Goal: Task Accomplishment & Management: Manage account settings

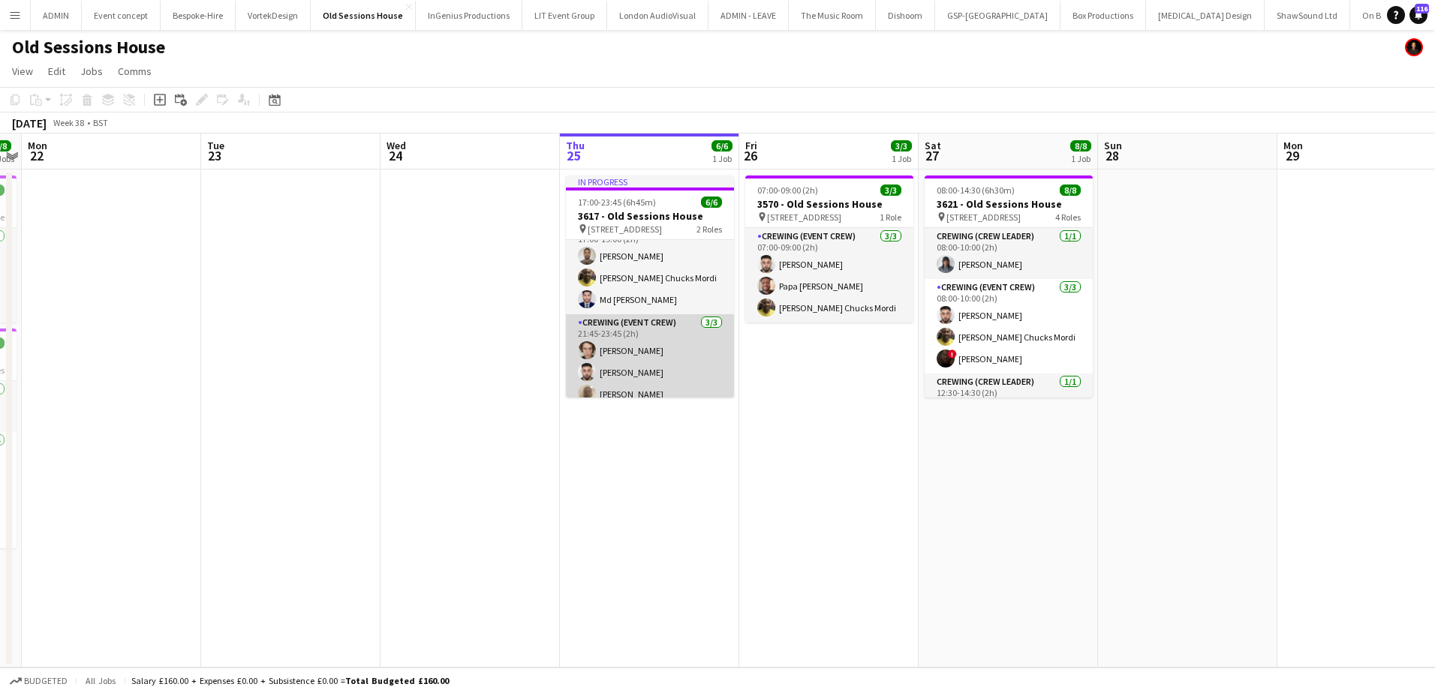
scroll to position [32, 0]
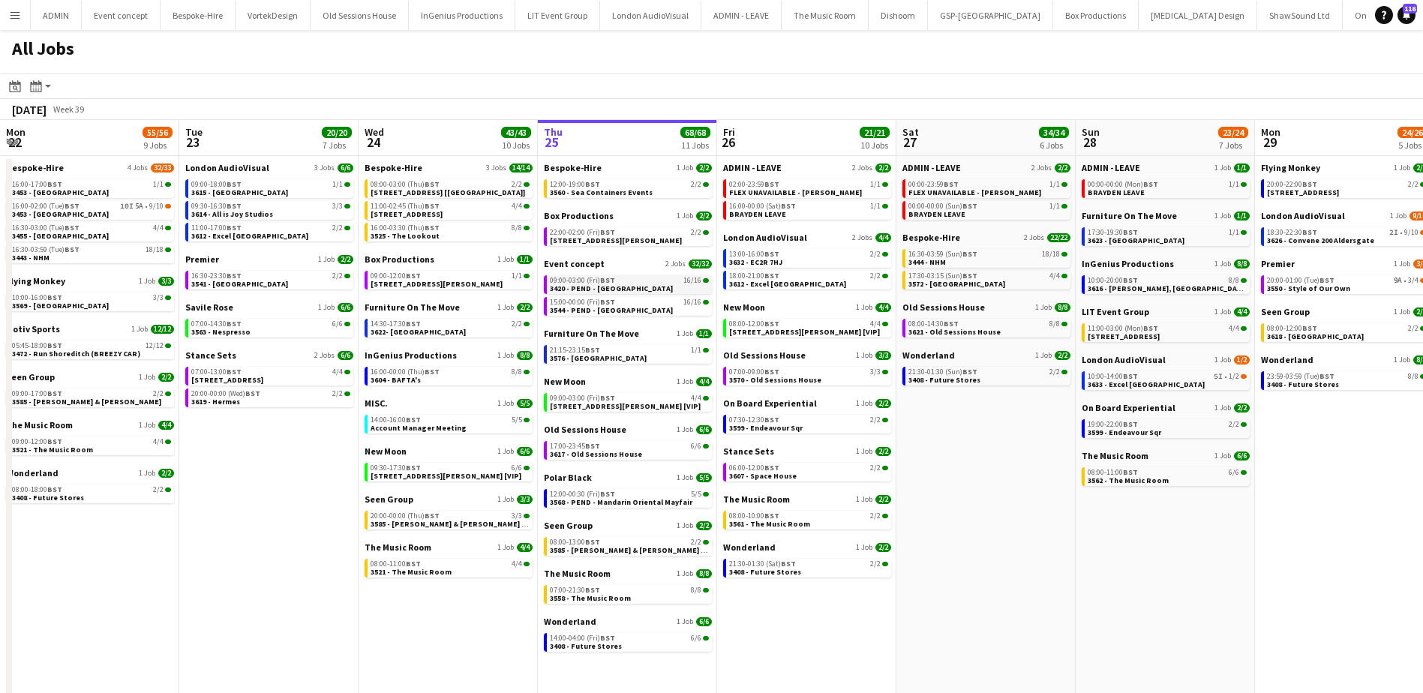
scroll to position [0, 359]
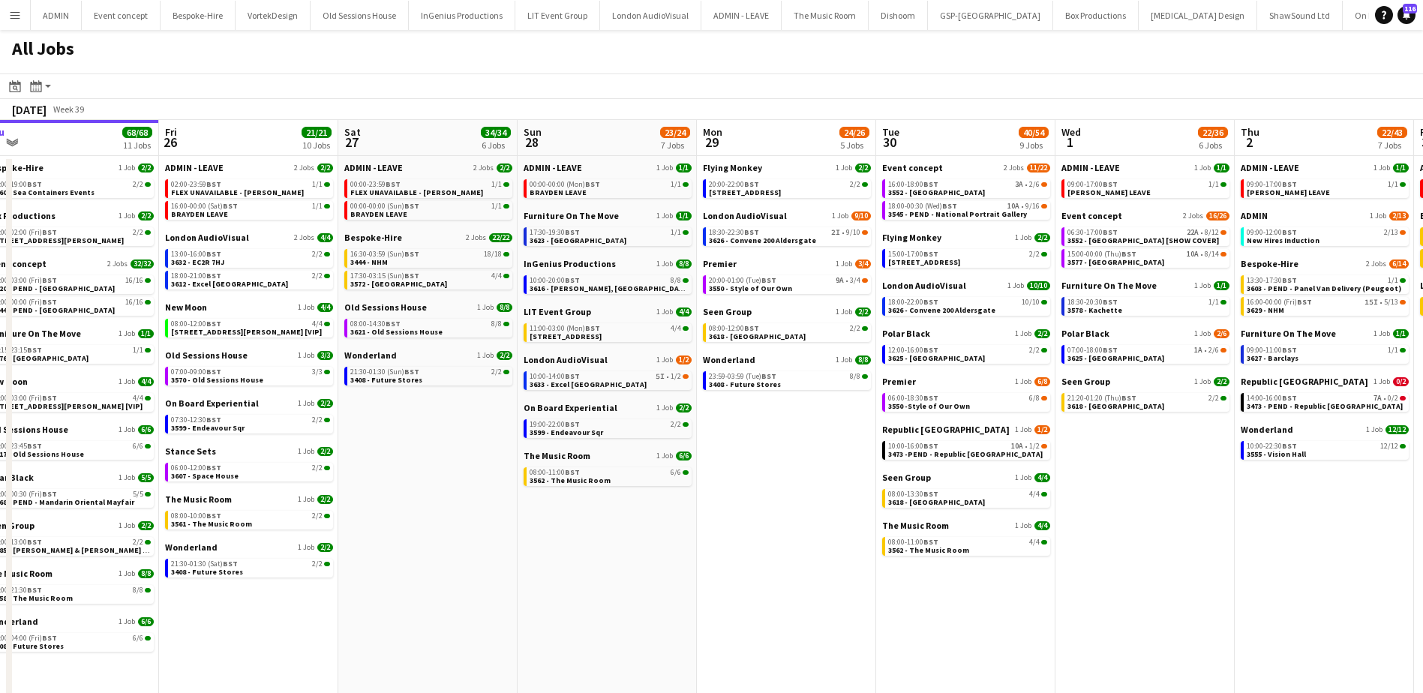
drag, startPoint x: 990, startPoint y: 429, endPoint x: 789, endPoint y: 405, distance: 202.5
click at [789, 405] on app-calendar-viewport "Mon 22 55/56 9 Jobs Tue 23 20/20 7 Jobs Wed 24 43/43 10 Jobs Thu 25 68/68 11 Jo…" at bounding box center [711, 418] width 1423 height 596
click at [1128, 235] on div "06:30-17:00 BST 22A • 8/12" at bounding box center [1145, 233] width 159 height 8
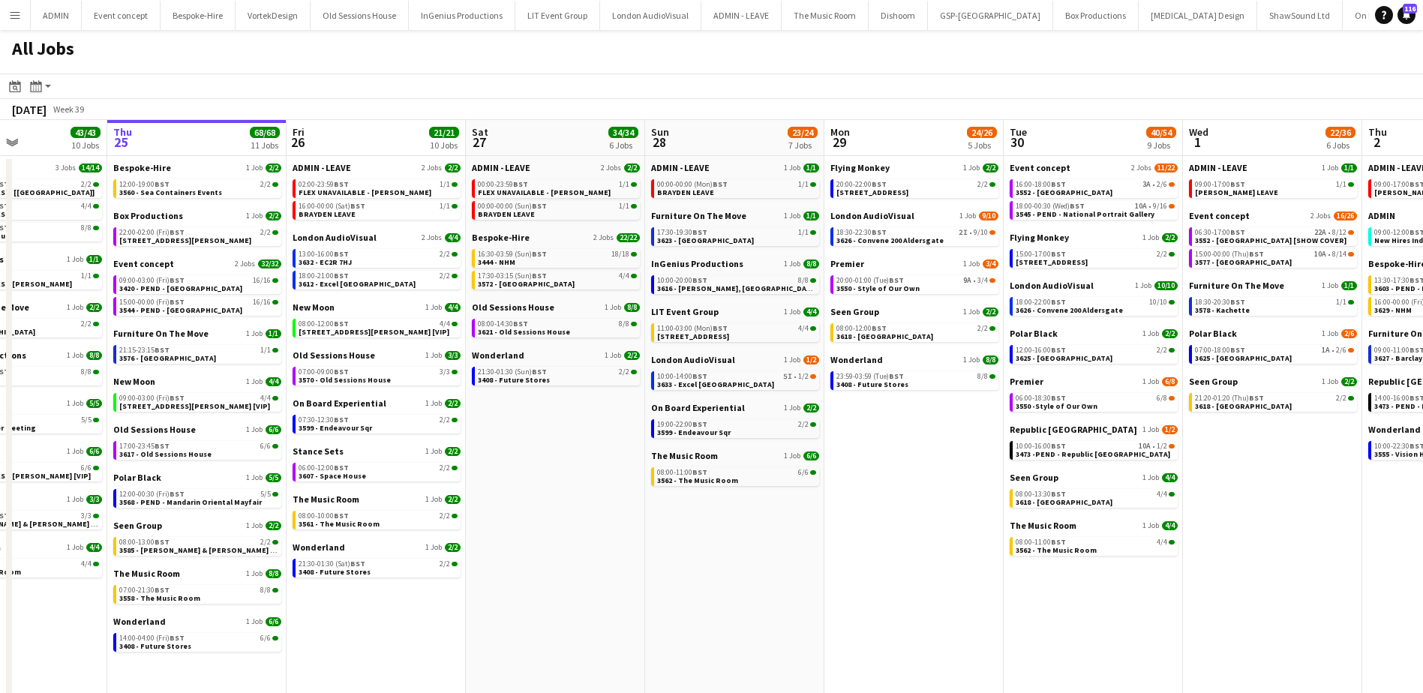
drag, startPoint x: 430, startPoint y: 591, endPoint x: 560, endPoint y: 593, distance: 129.8
click at [560, 593] on app-calendar-viewport "Mon 22 55/56 9 Jobs Tue 23 20/20 7 Jobs Wed 24 43/43 10 Jobs Thu 25 68/68 11 Jo…" at bounding box center [711, 418] width 1423 height 596
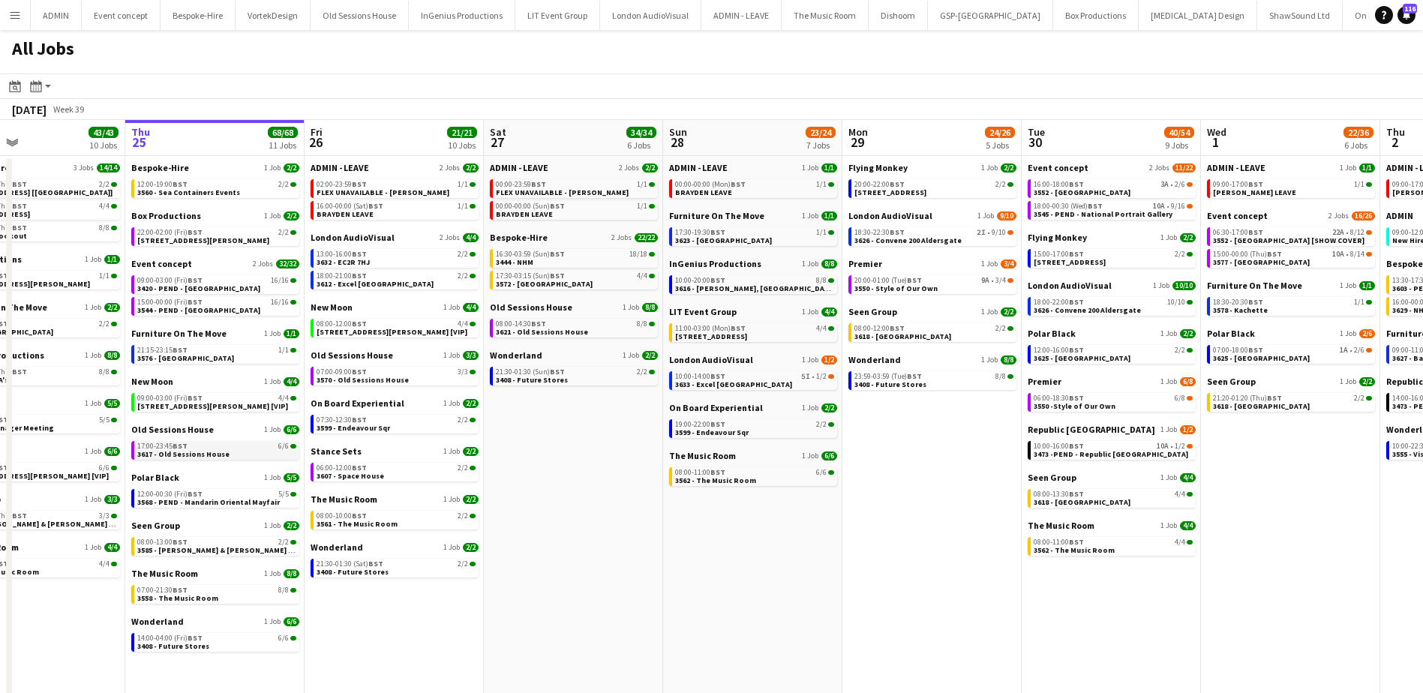
click at [207, 456] on span "3617 - Old Sessions House" at bounding box center [183, 454] width 92 height 10
click at [200, 290] on span "3420 - PEND - [GEOGRAPHIC_DATA]" at bounding box center [198, 289] width 123 height 10
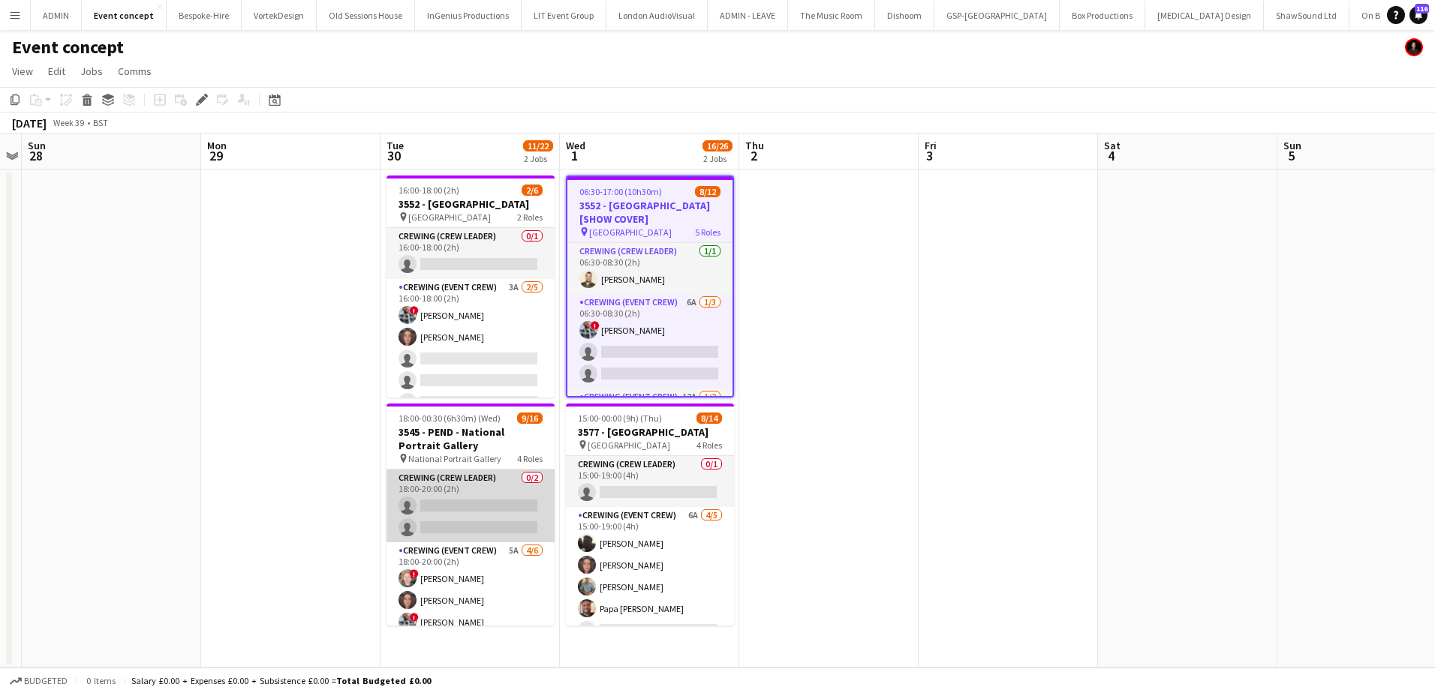
click at [497, 518] on app-card-role "Crewing (Crew Leader) 0/2 18:00-20:00 (2h) single-neutral-actions single-neutra…" at bounding box center [470, 506] width 168 height 73
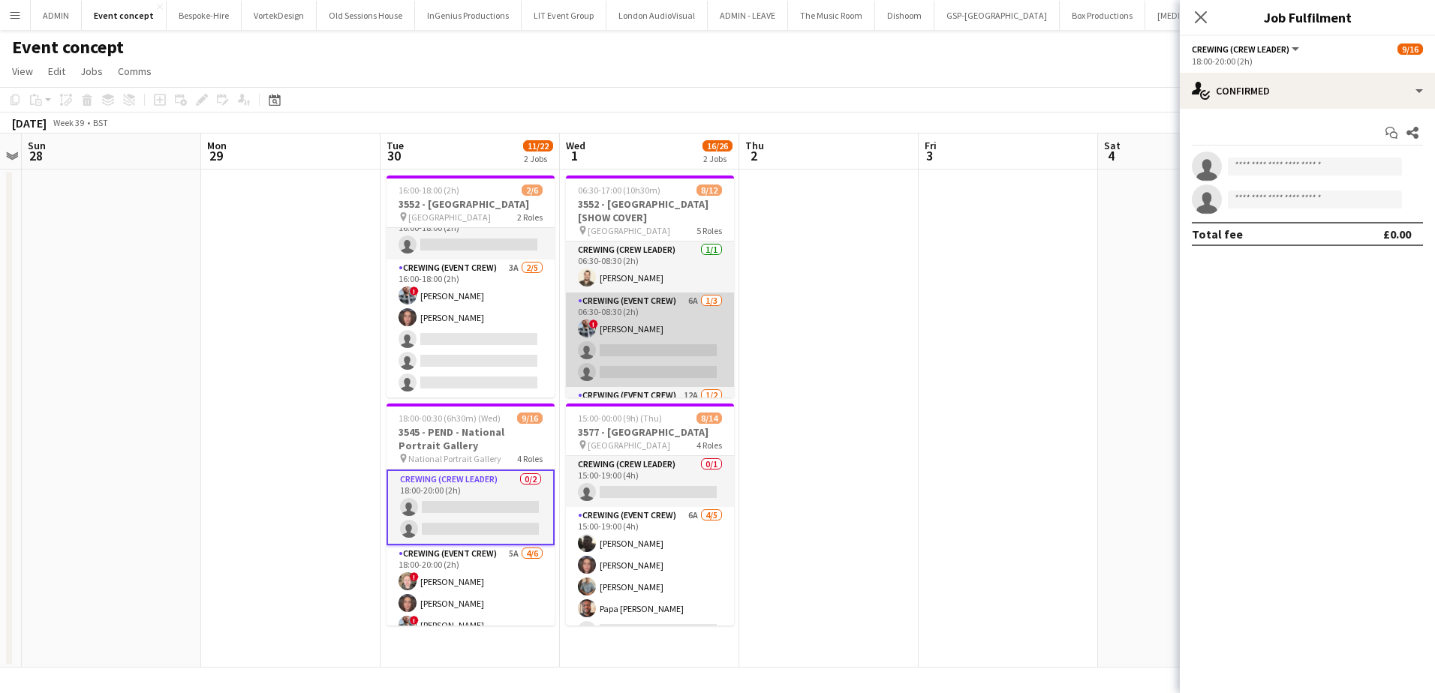
click at [672, 355] on app-card-role "Crewing (Event Crew) 6A 1/3 06:30-08:30 (2h) ! Kieran Brooks single-neutral-act…" at bounding box center [650, 340] width 168 height 95
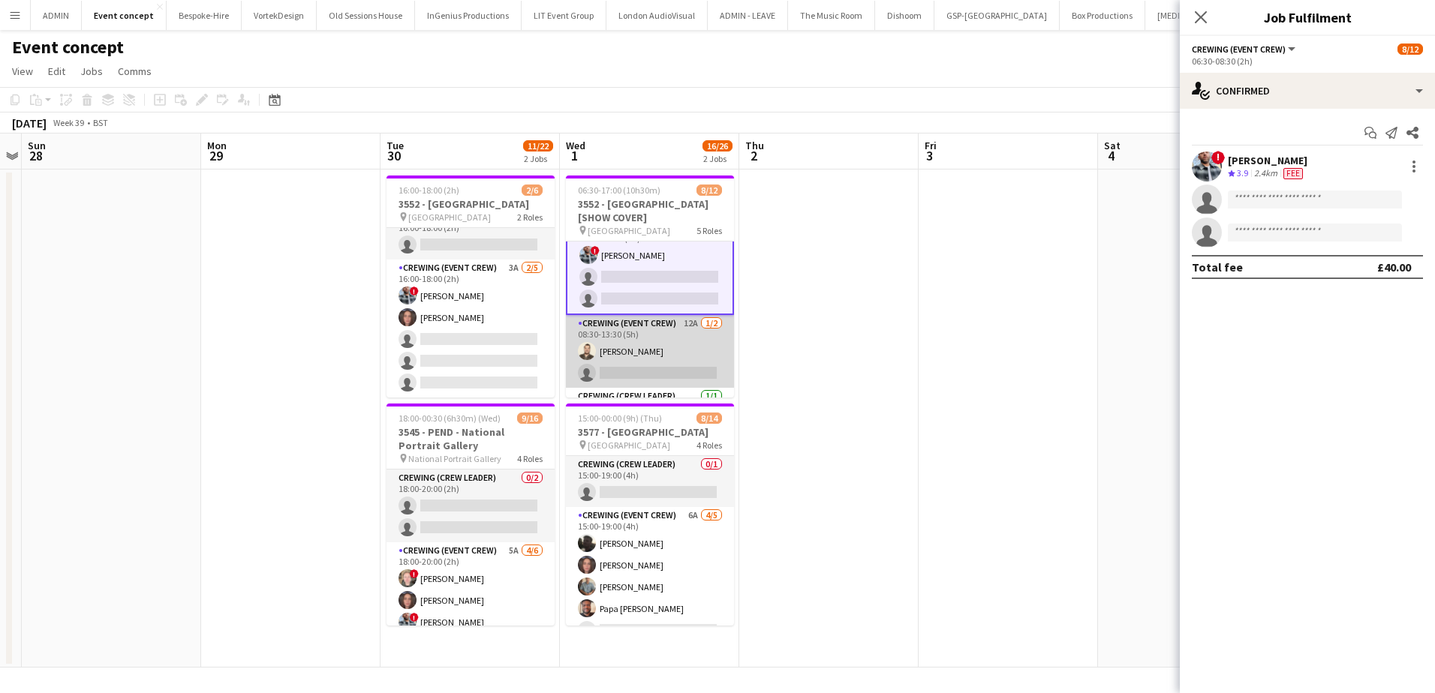
click at [690, 356] on app-card-role "Crewing (Event Crew) 12A 1/2 08:30-13:30 (5h) Christopher Lane single-neutral-a…" at bounding box center [650, 351] width 168 height 73
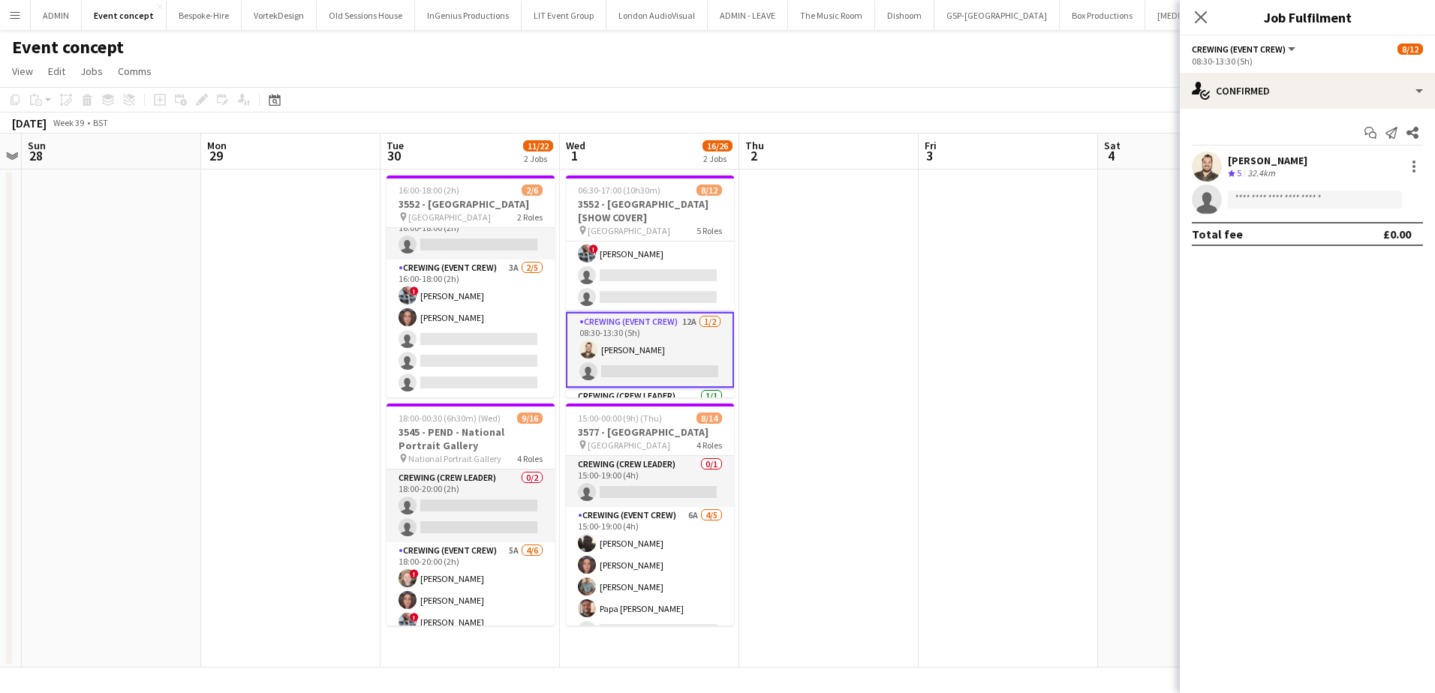
scroll to position [74, 0]
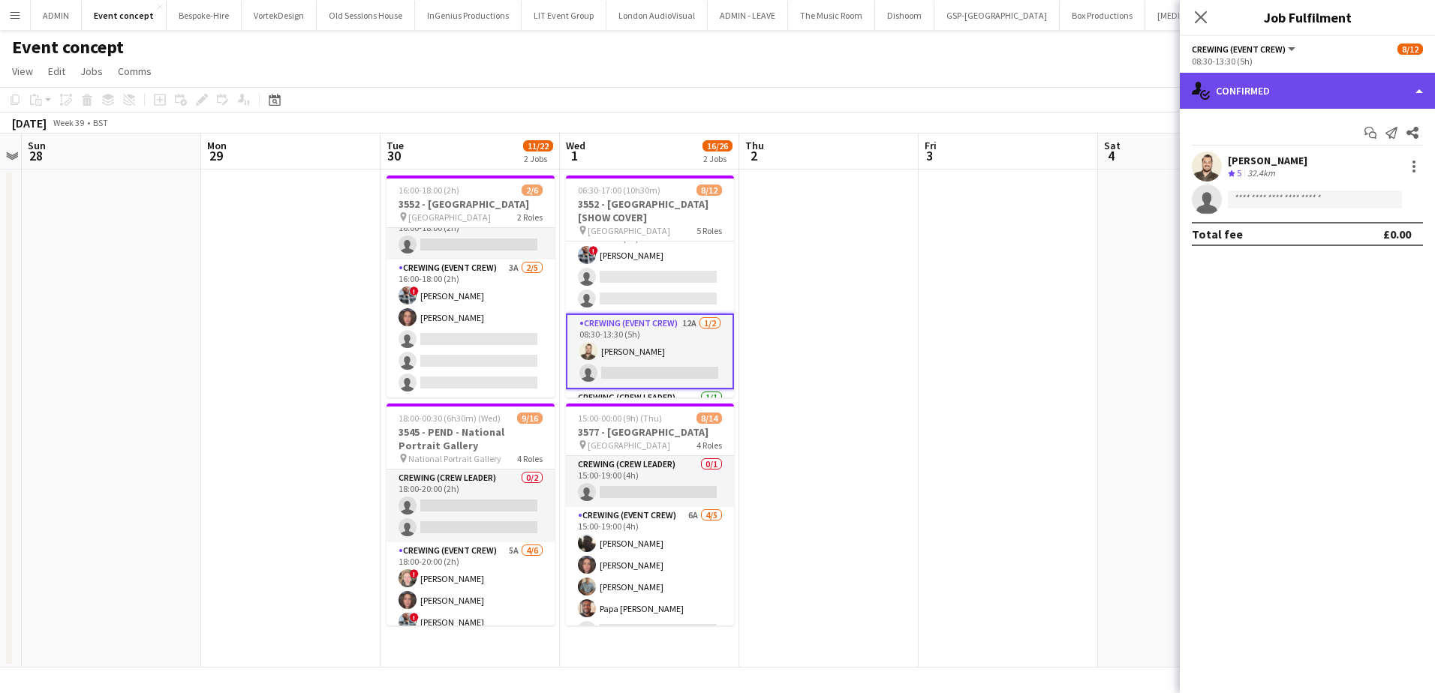
click at [1345, 91] on div "single-neutral-actions-check-2 Confirmed" at bounding box center [1307, 91] width 255 height 36
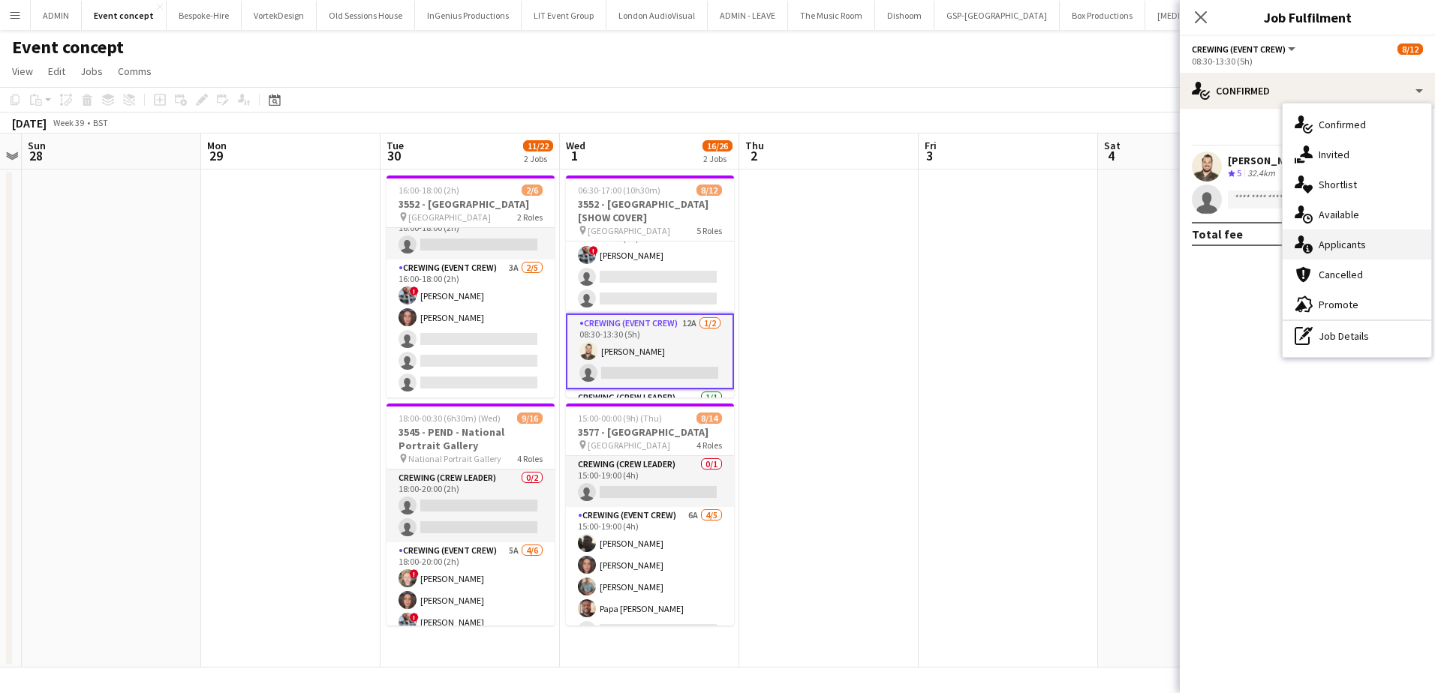
click at [1352, 254] on div "single-neutral-actions-information Applicants" at bounding box center [1356, 245] width 149 height 30
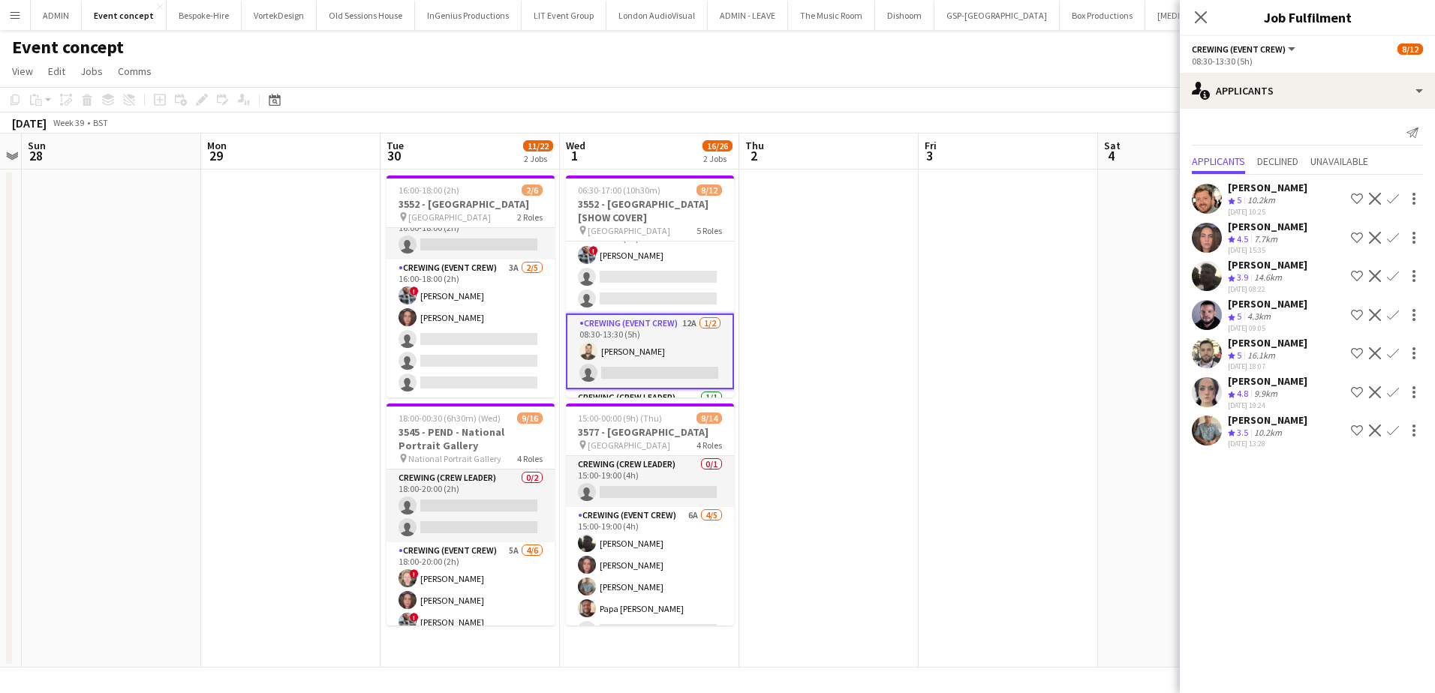
click at [1393, 394] on app-icon "Confirm" at bounding box center [1393, 392] width 12 height 12
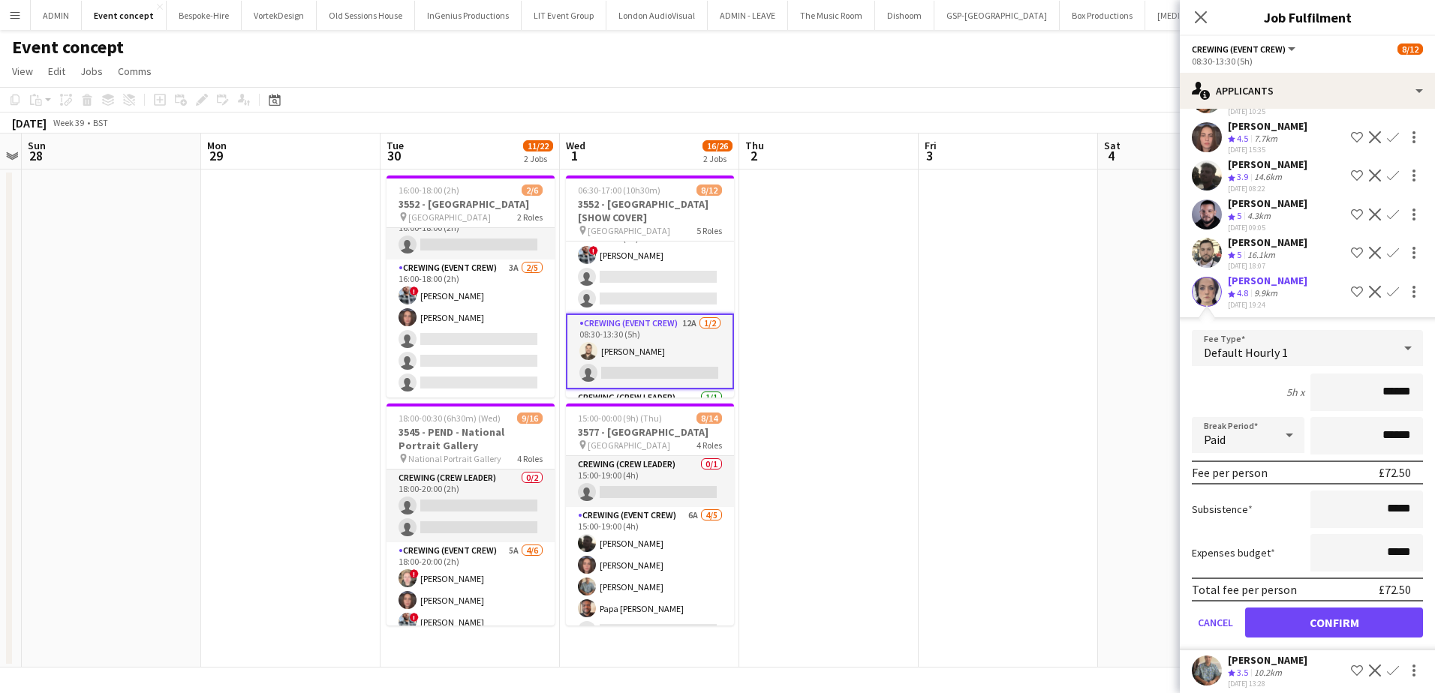
scroll to position [111, 0]
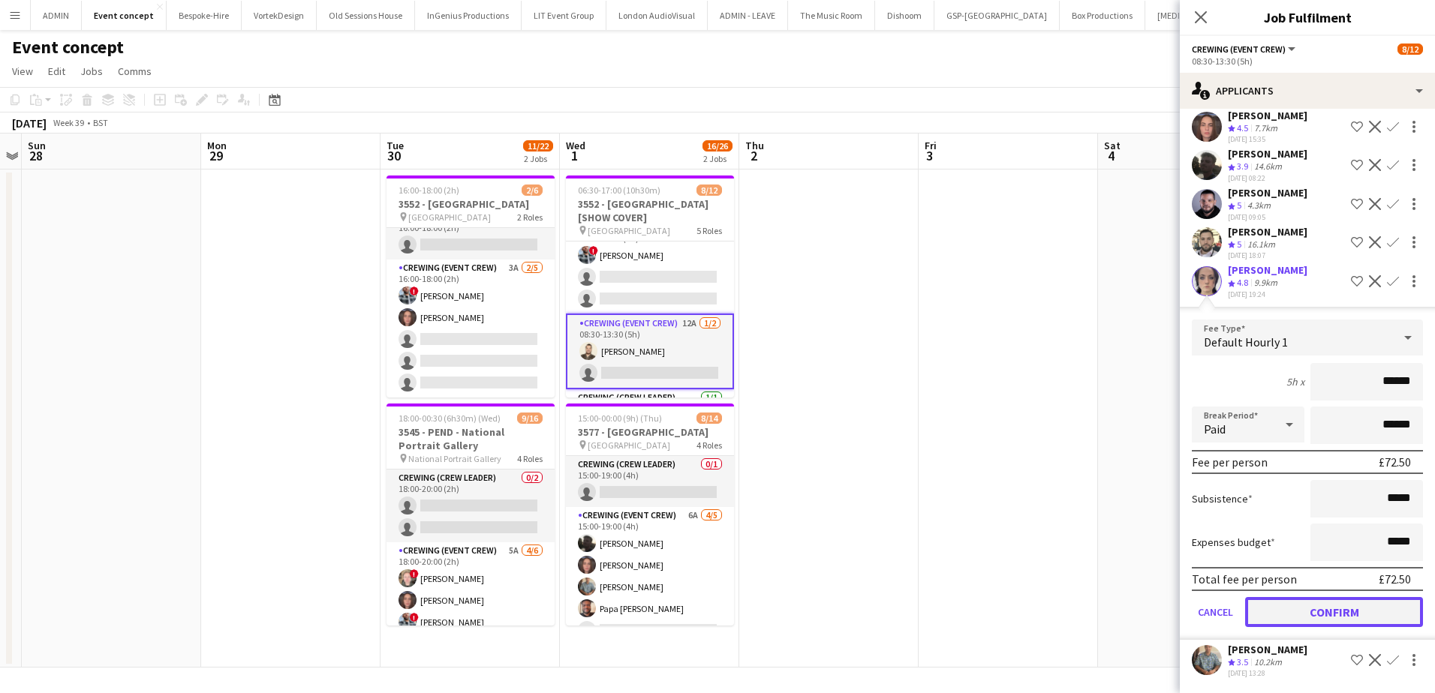
click at [1348, 607] on button "Confirm" at bounding box center [1334, 612] width 178 height 30
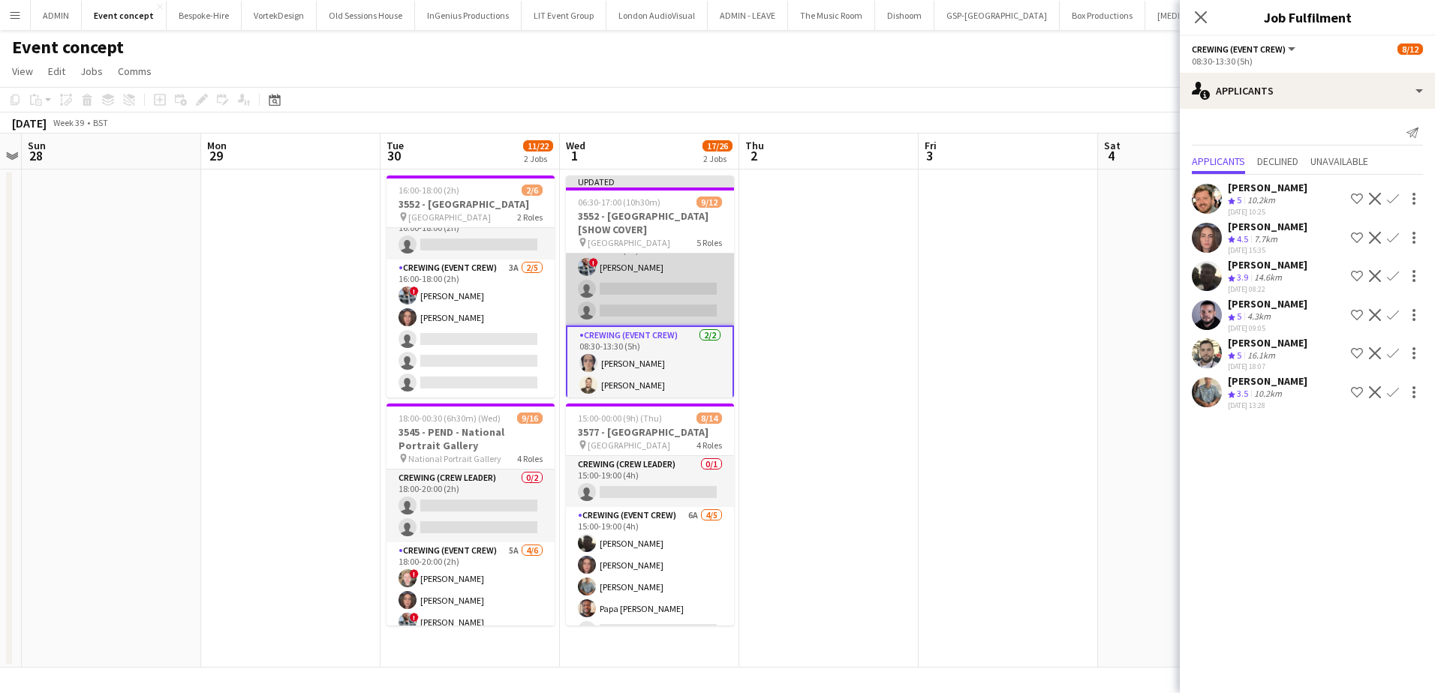
click at [660, 301] on app-card-role "Crewing (Event Crew) 6A 1/3 06:30-08:30 (2h) ! Kieran Brooks single-neutral-act…" at bounding box center [650, 278] width 168 height 95
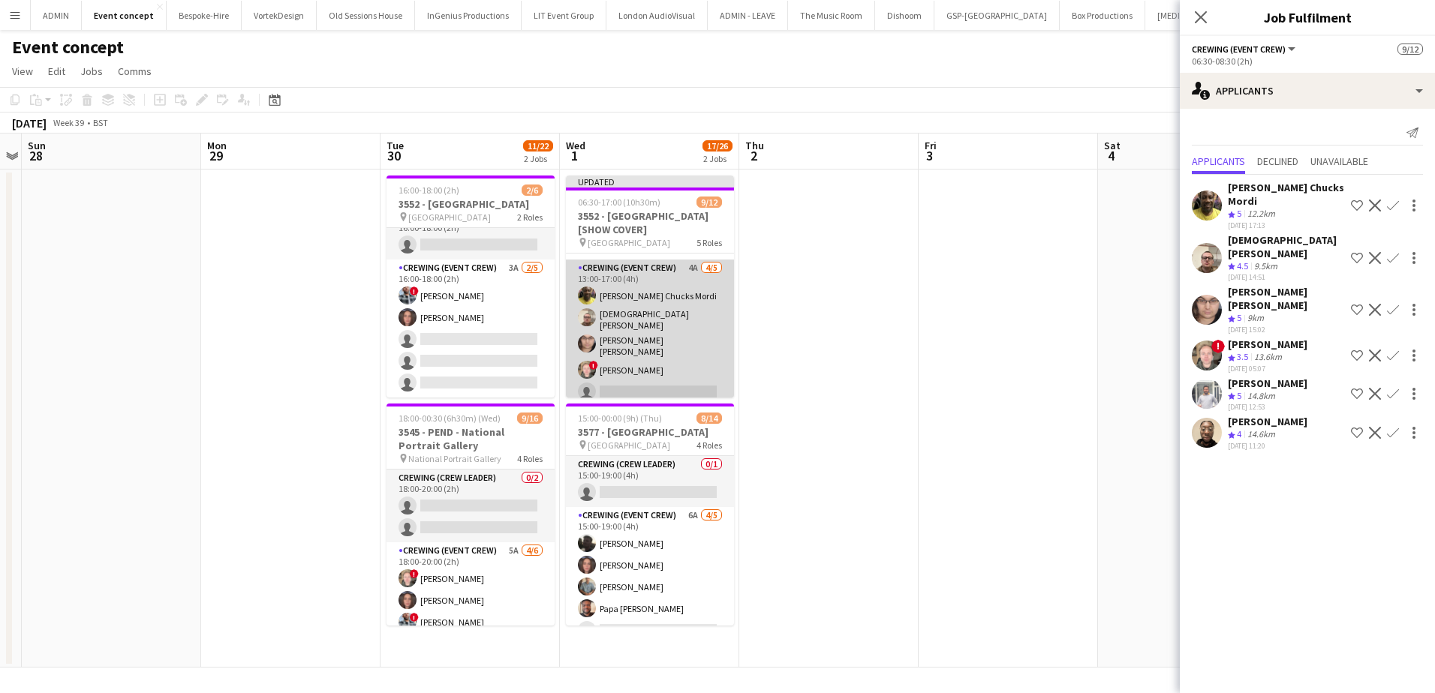
click at [657, 344] on app-card-role "Crewing (Event Crew) 4A 4/5 13:00-17:00 (4h) Alphonsus Chucks Mordi Christian S…" at bounding box center [650, 333] width 168 height 147
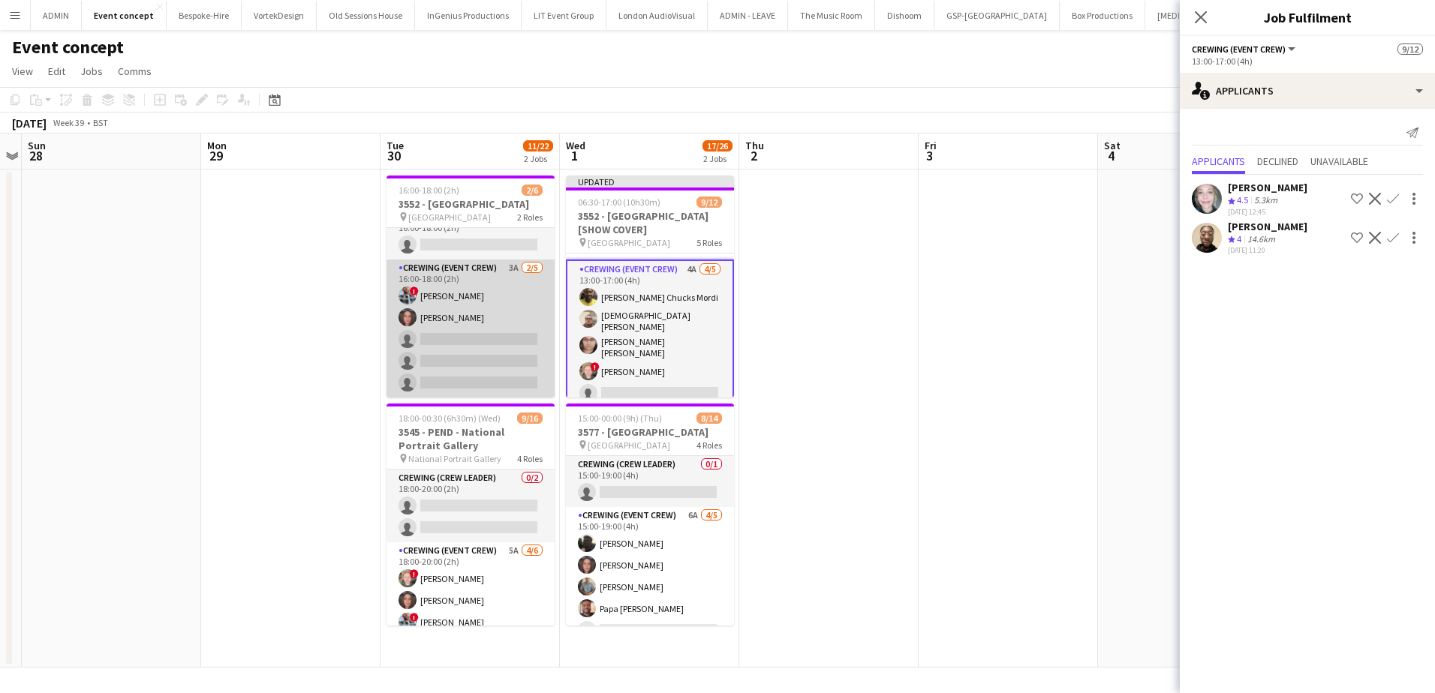
click at [504, 343] on app-card-role "Crewing (Event Crew) 3A 2/5 16:00-18:00 (2h) ! Kieran Brooks Jekaterina Berezin…" at bounding box center [470, 329] width 168 height 138
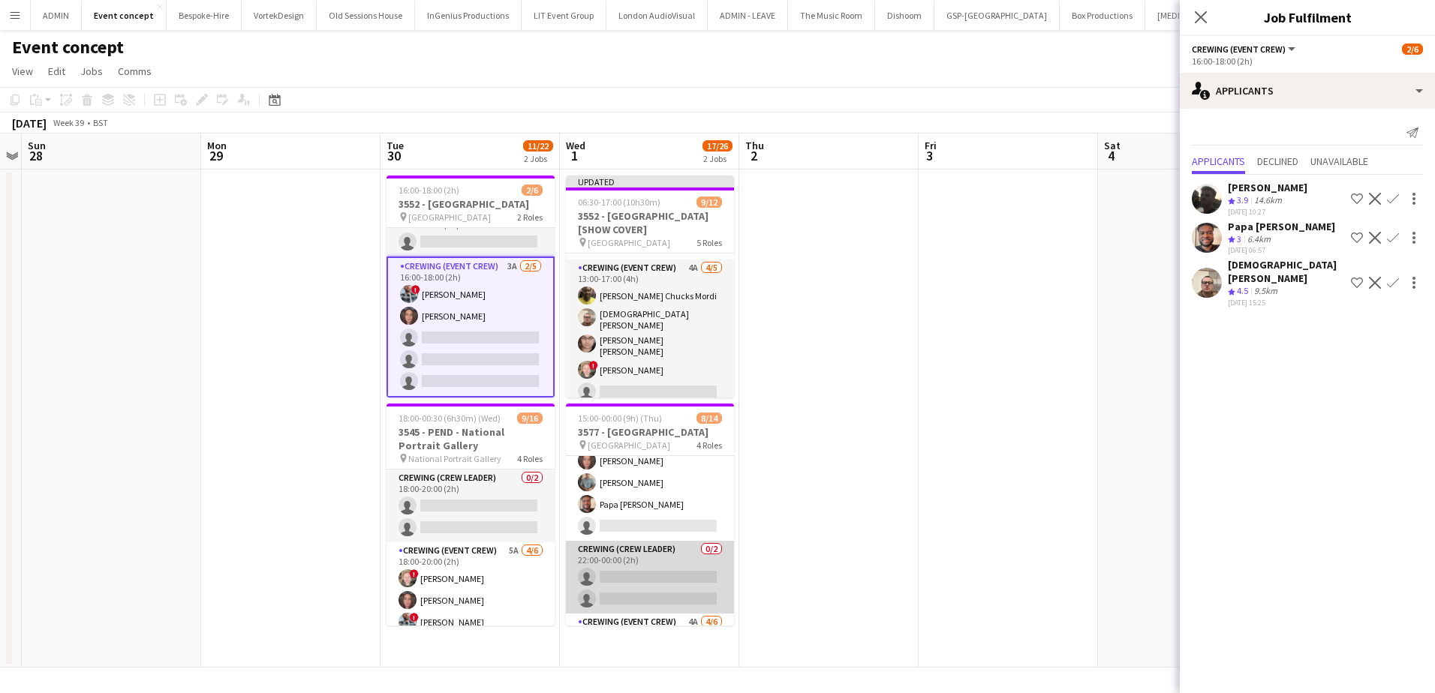
scroll to position [150, 0]
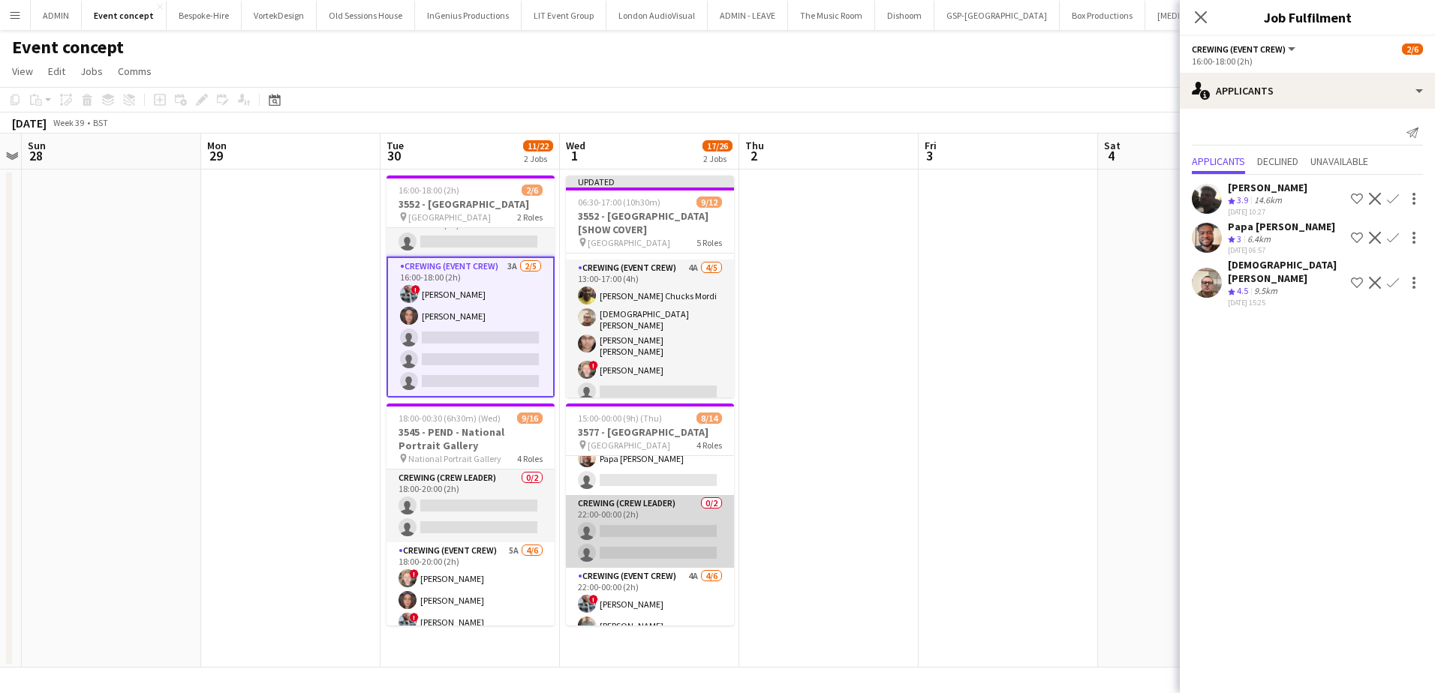
click at [654, 536] on app-card-role "Crewing (Crew Leader) 0/2 22:00-00:00 (2h) single-neutral-actions single-neutra…" at bounding box center [650, 531] width 168 height 73
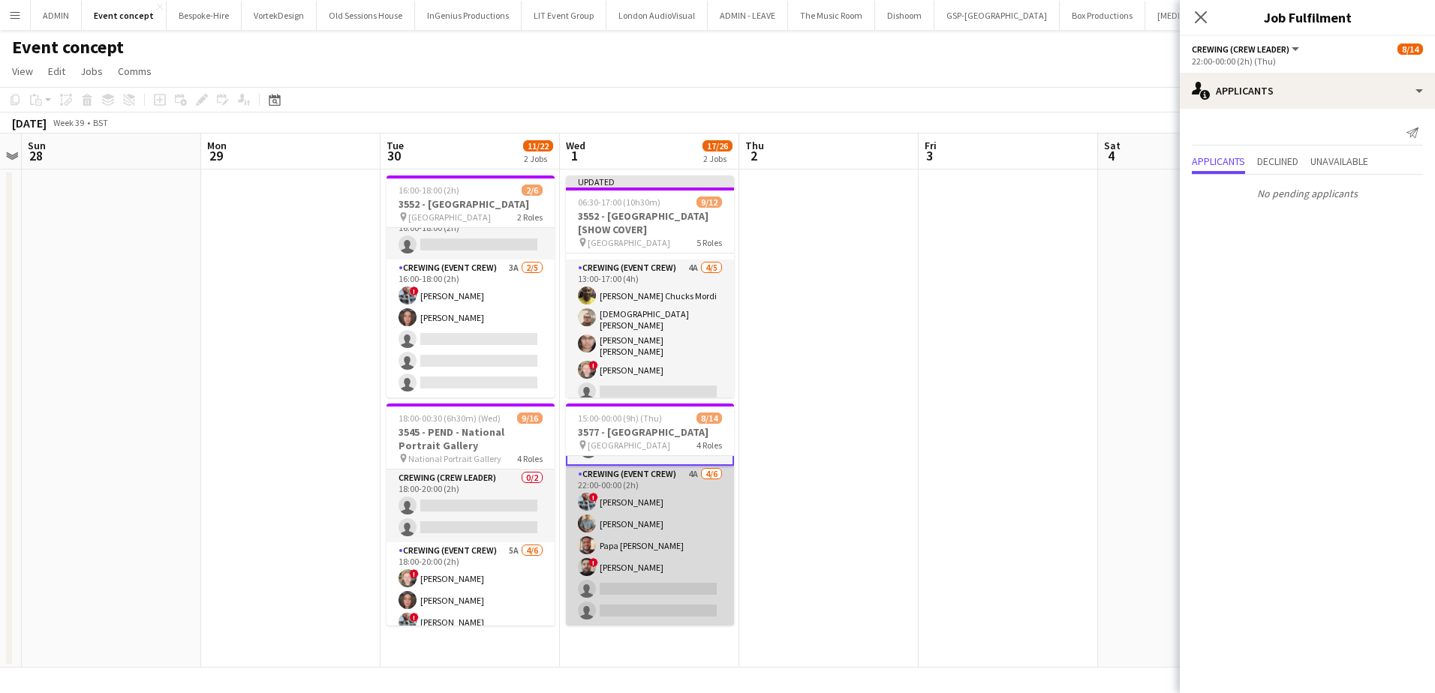
click at [657, 582] on app-card-role "Crewing (Event Crew) 4A 4/6 22:00-00:00 (2h) ! Kieran Brooks Daniel Slack Papa …" at bounding box center [650, 546] width 168 height 160
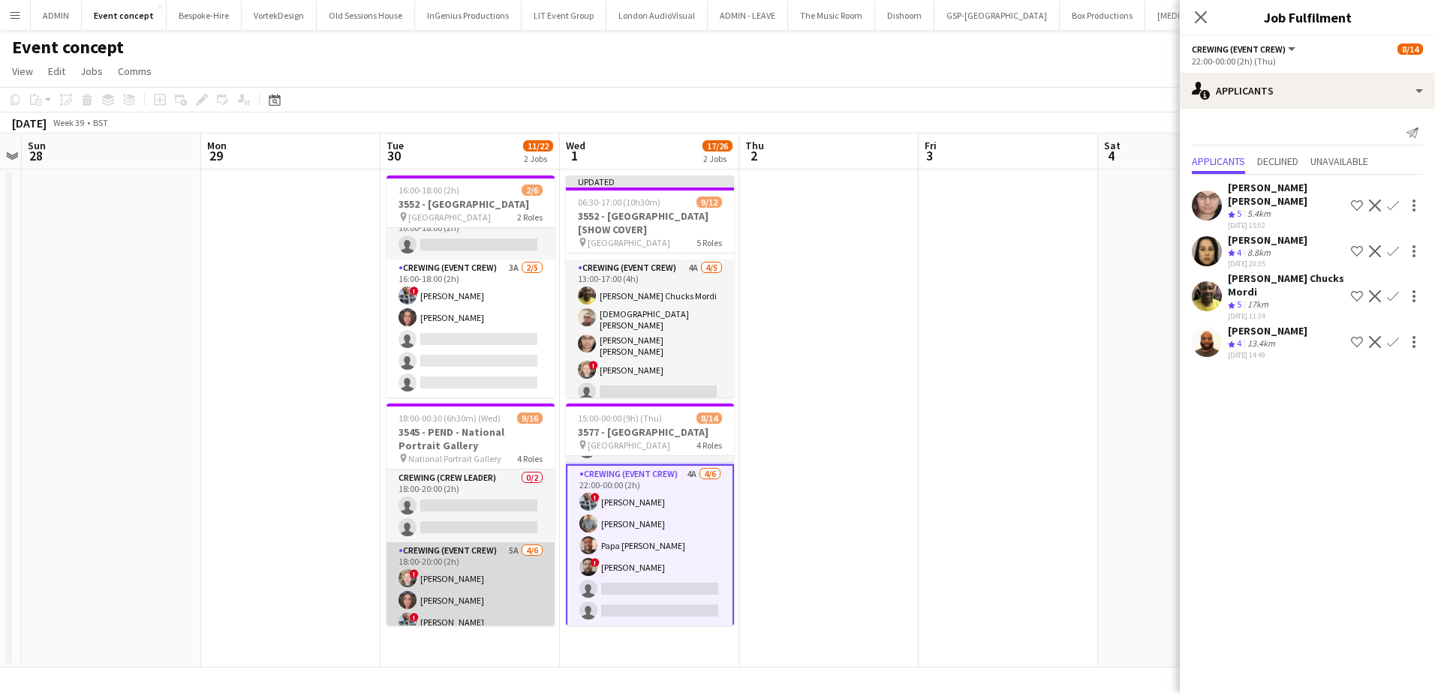
click at [455, 578] on app-card-role "Crewing (Event Crew) 5A 4/6 18:00-20:00 (2h) ! Calum Ward Jekaterina Berezina !…" at bounding box center [470, 622] width 168 height 160
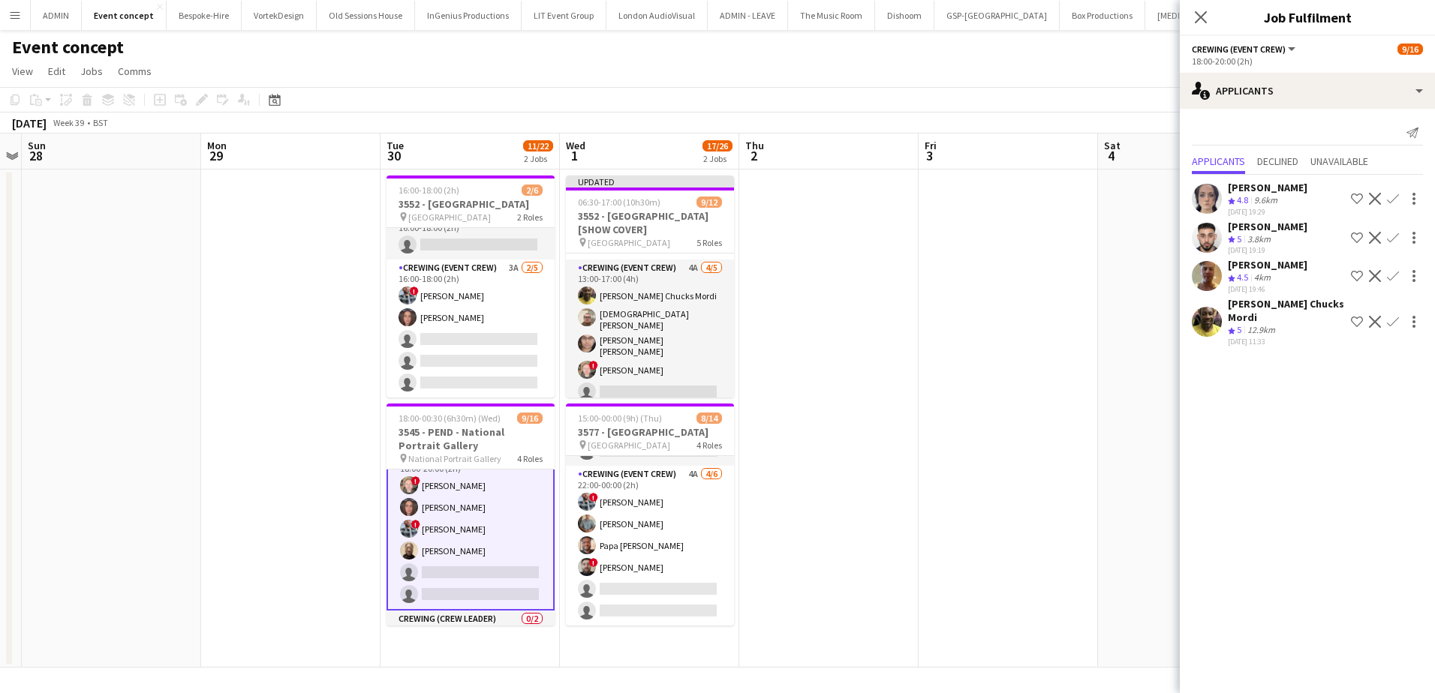
scroll to position [150, 0]
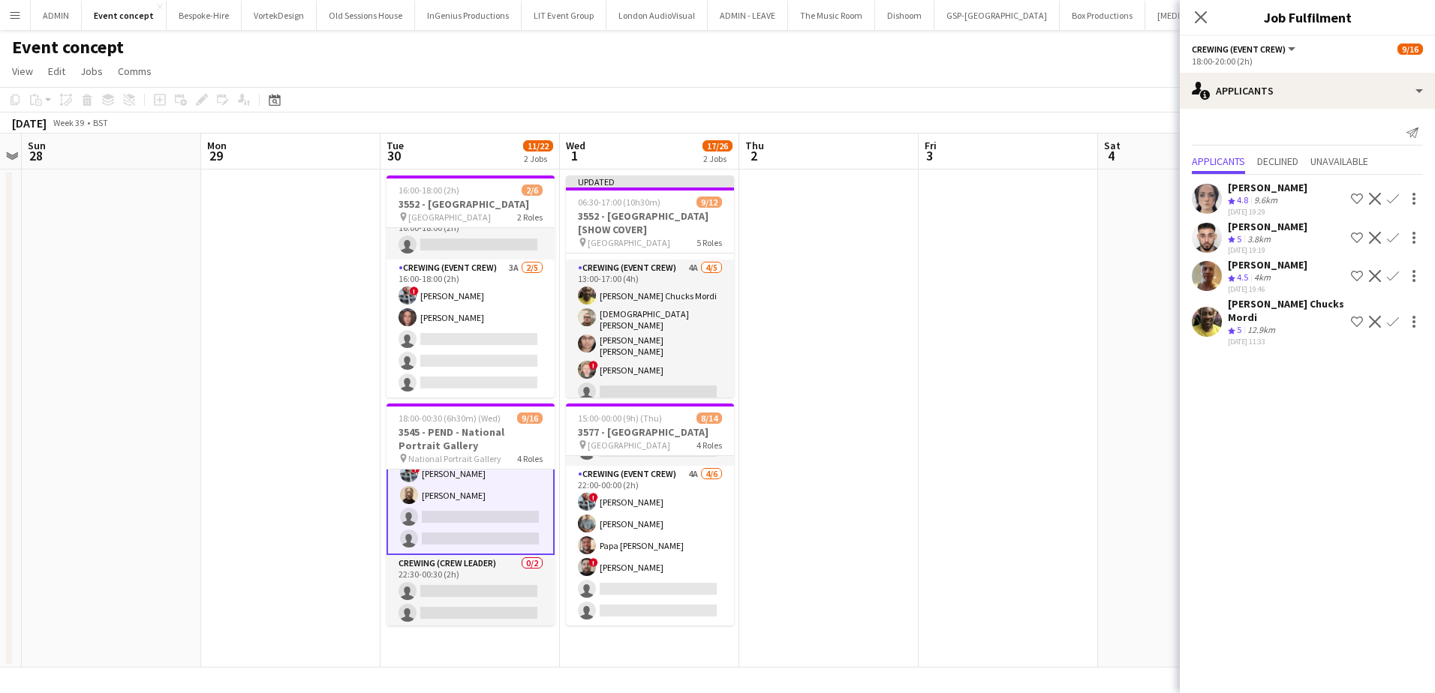
click at [1392, 200] on app-icon "Confirm" at bounding box center [1393, 199] width 12 height 12
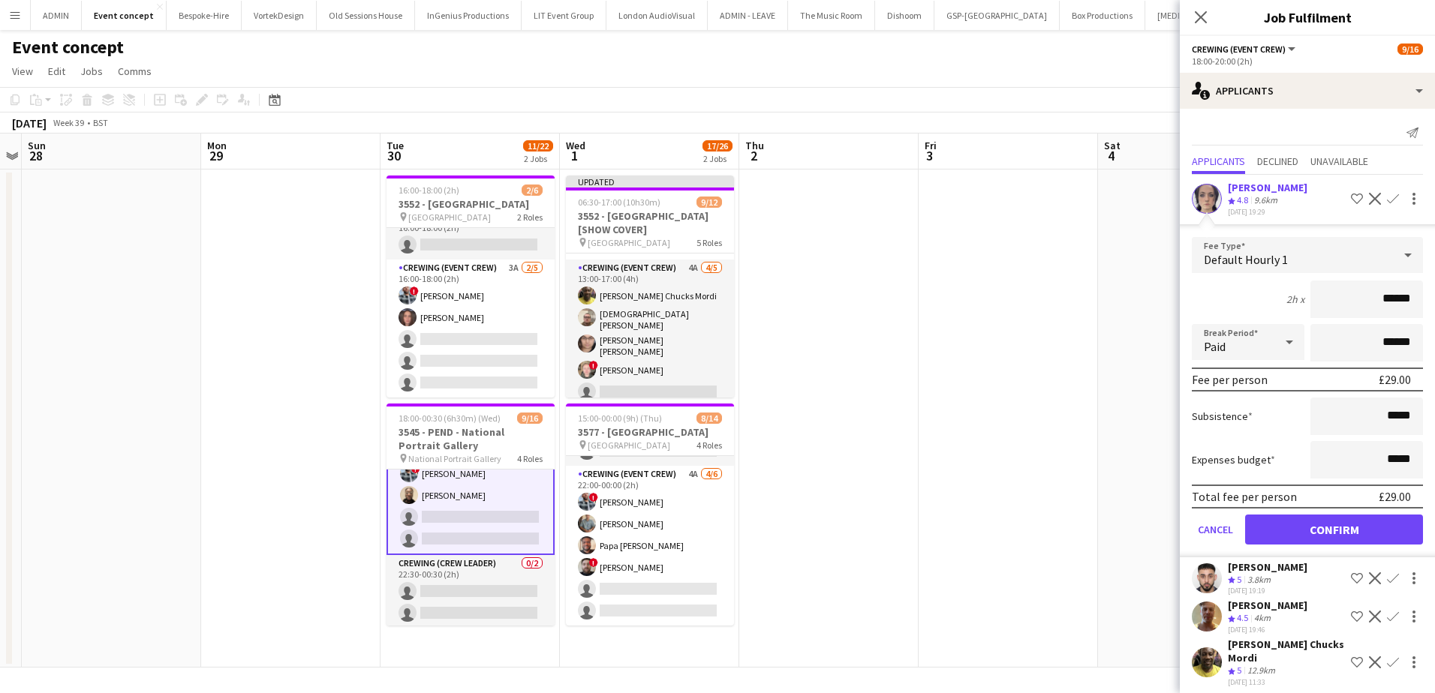
drag, startPoint x: 1381, startPoint y: 301, endPoint x: 1408, endPoint y: 301, distance: 27.0
click at [1408, 301] on input "******" at bounding box center [1366, 300] width 113 height 38
type input "***"
click at [1348, 530] on button "Confirm" at bounding box center [1334, 530] width 178 height 30
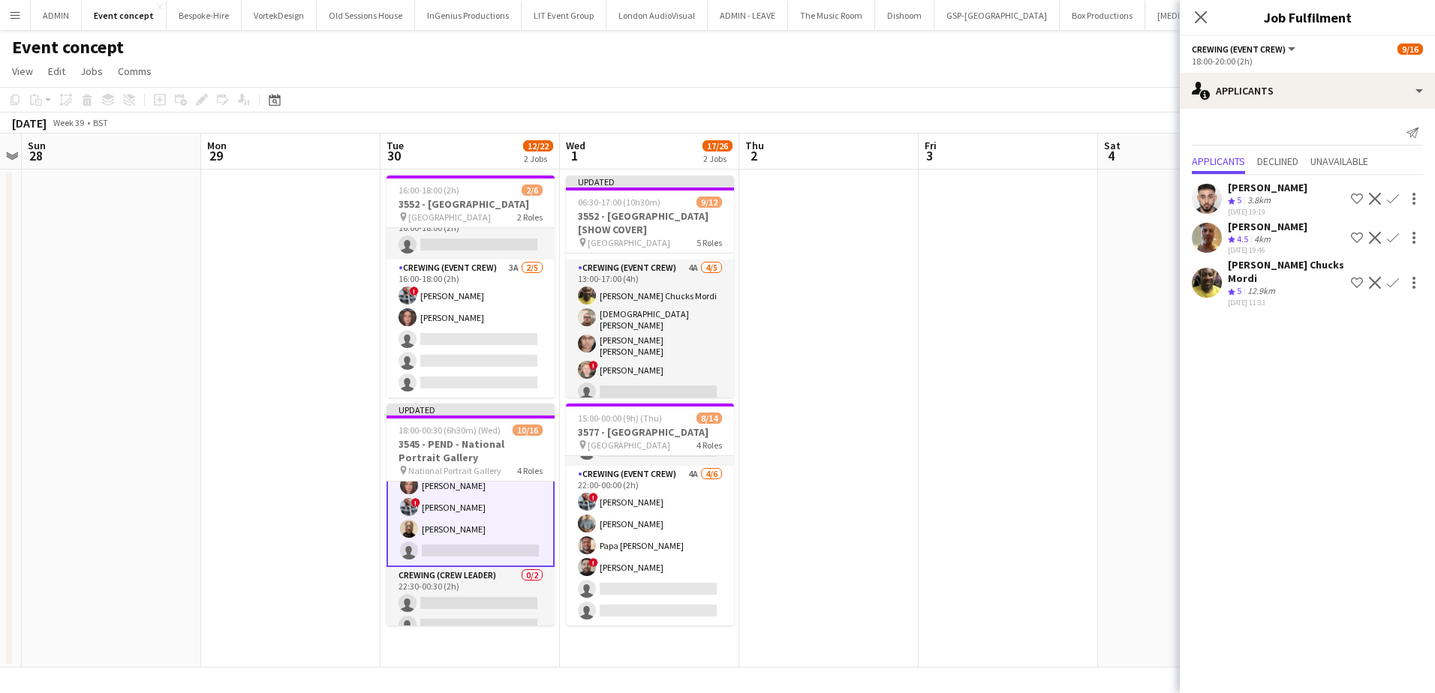
click at [1233, 440] on mat-expansion-panel "users2 Applicants Send notification Applicants Declined Unavailable Caleb Caffo…" at bounding box center [1307, 401] width 255 height 584
click at [1143, 267] on app-date-cell at bounding box center [1186, 419] width 179 height 498
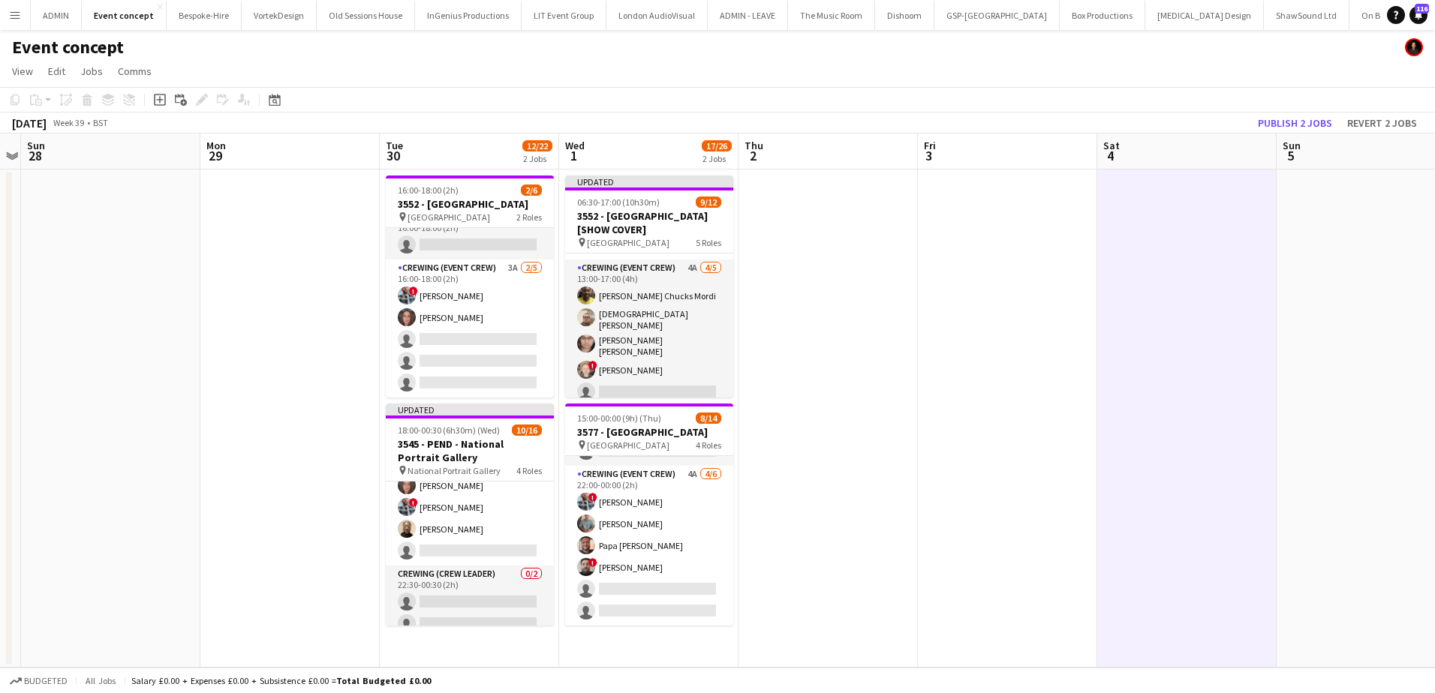
click at [1295, 133] on div "September 2025 Week 39 • BST Publish 2 jobs Revert 2 jobs" at bounding box center [717, 123] width 1435 height 21
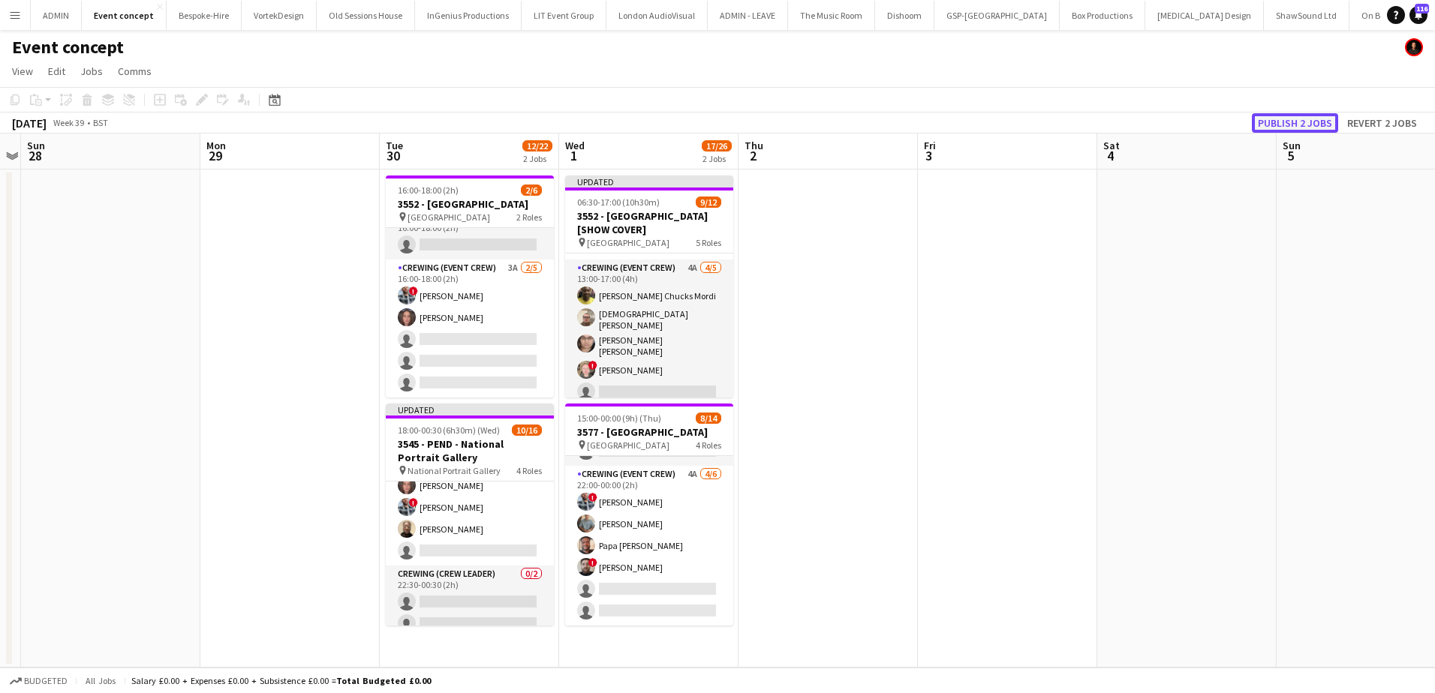
click at [1294, 131] on button "Publish 2 jobs" at bounding box center [1295, 123] width 86 height 20
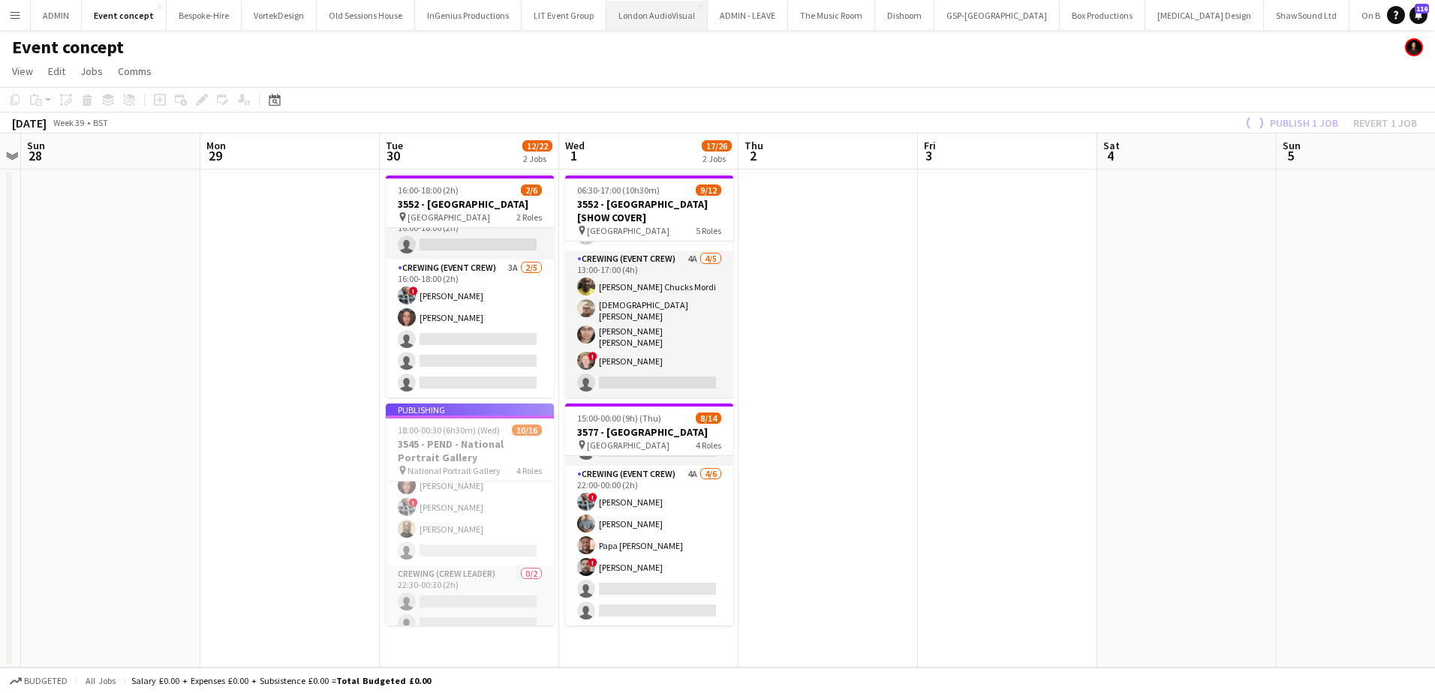
scroll to position [251, 0]
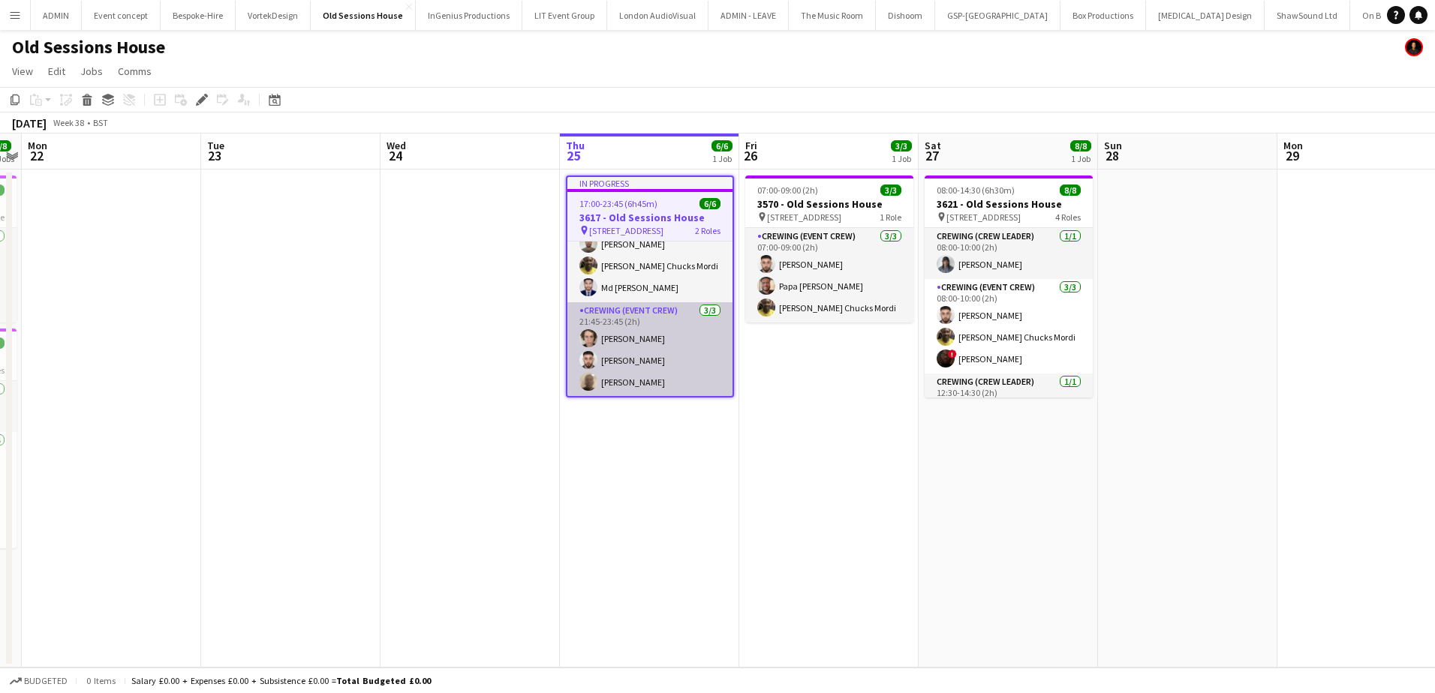
scroll to position [35, 0]
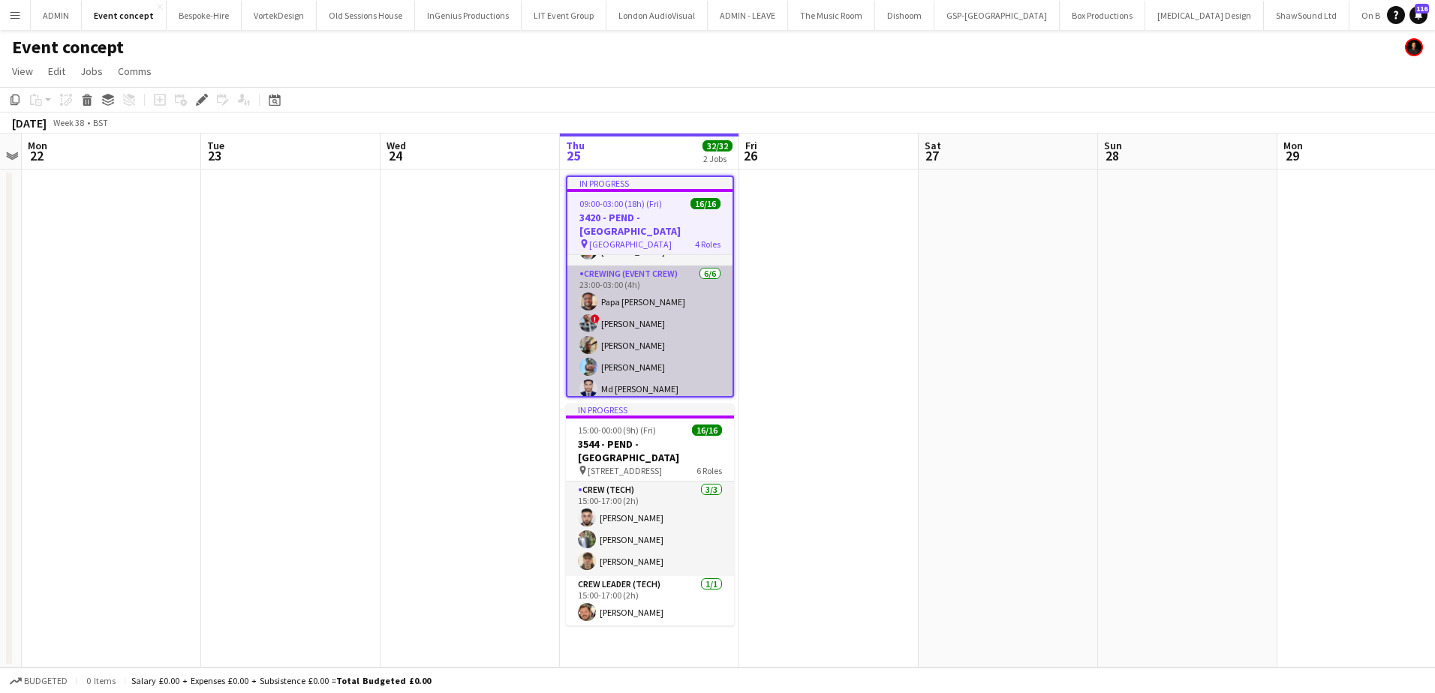
scroll to position [300, 0]
